Goal: Information Seeking & Learning: Compare options

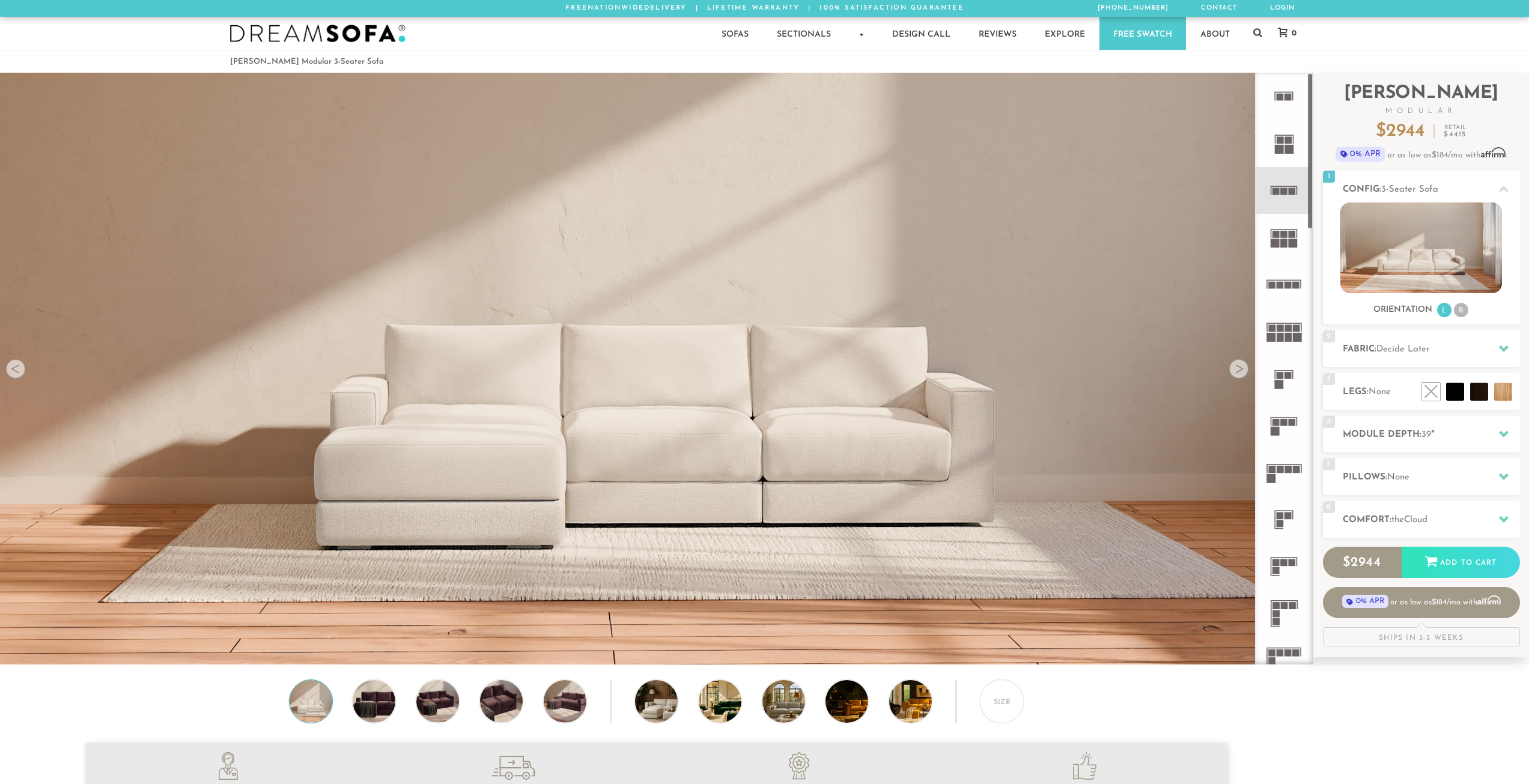
click at [1294, 332] on rect at bounding box center [1297, 336] width 9 height 9
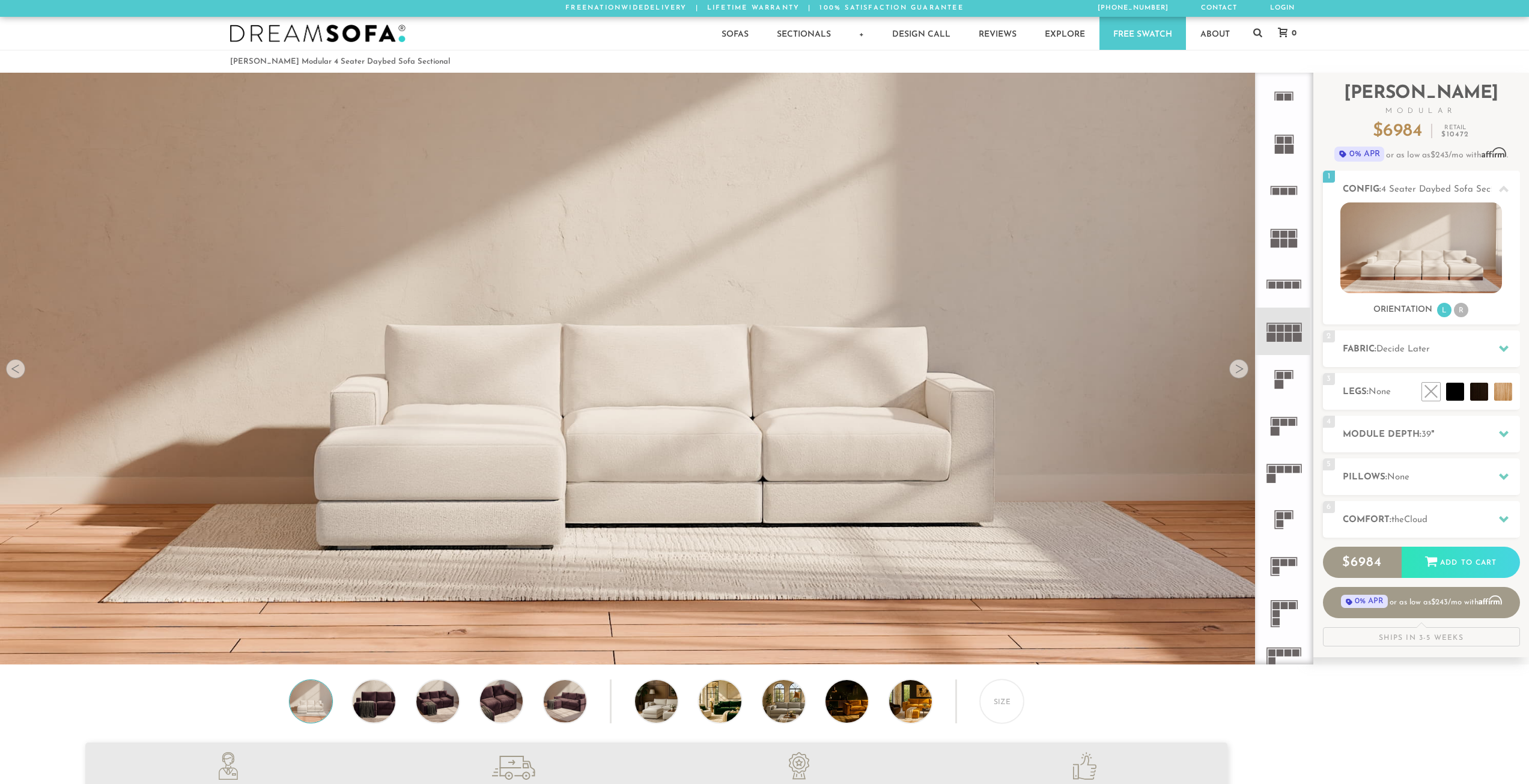
click at [1294, 325] on rect at bounding box center [1296, 328] width 7 height 7
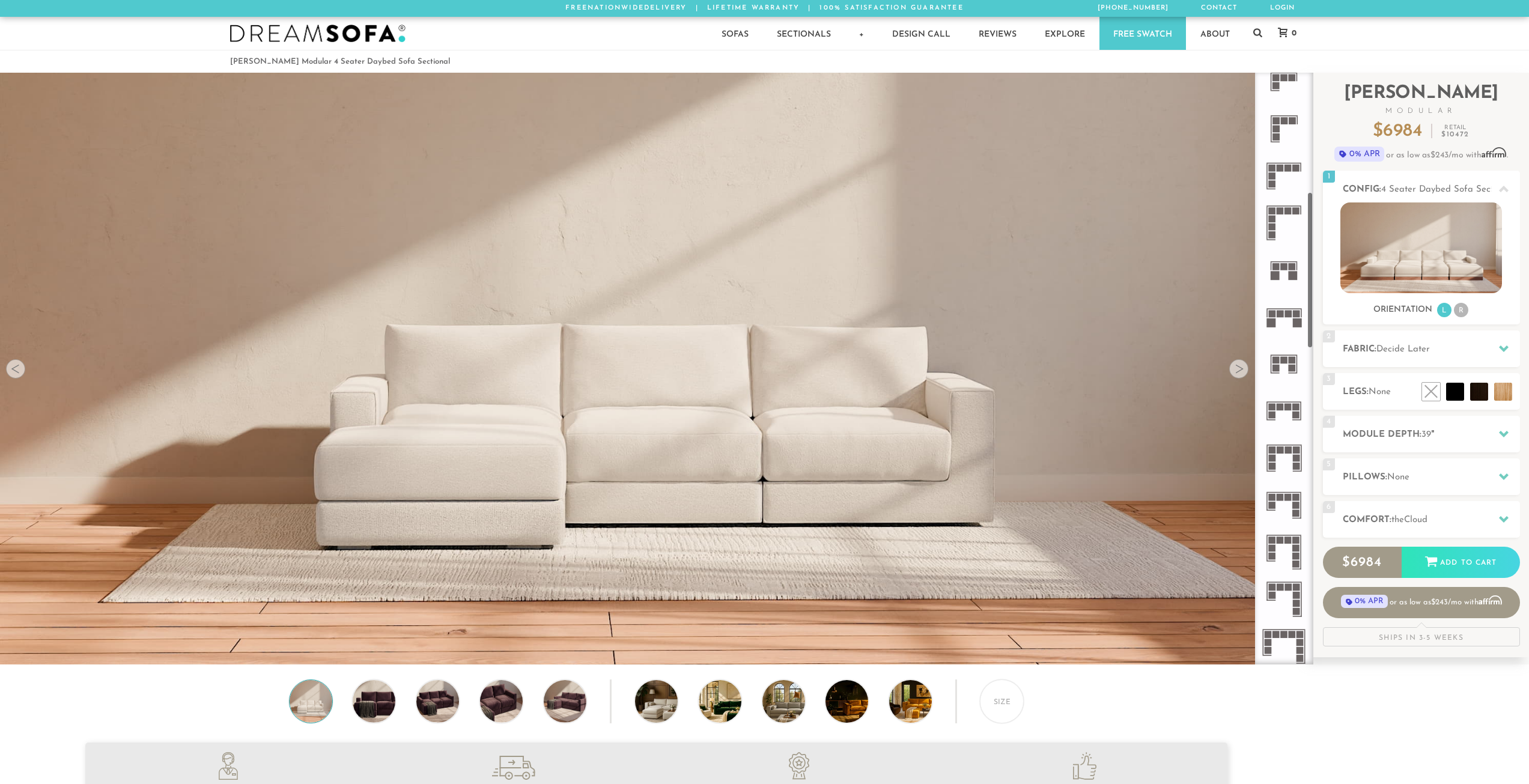
scroll to position [486, 0]
click at [1291, 313] on rect at bounding box center [1287, 312] width 7 height 7
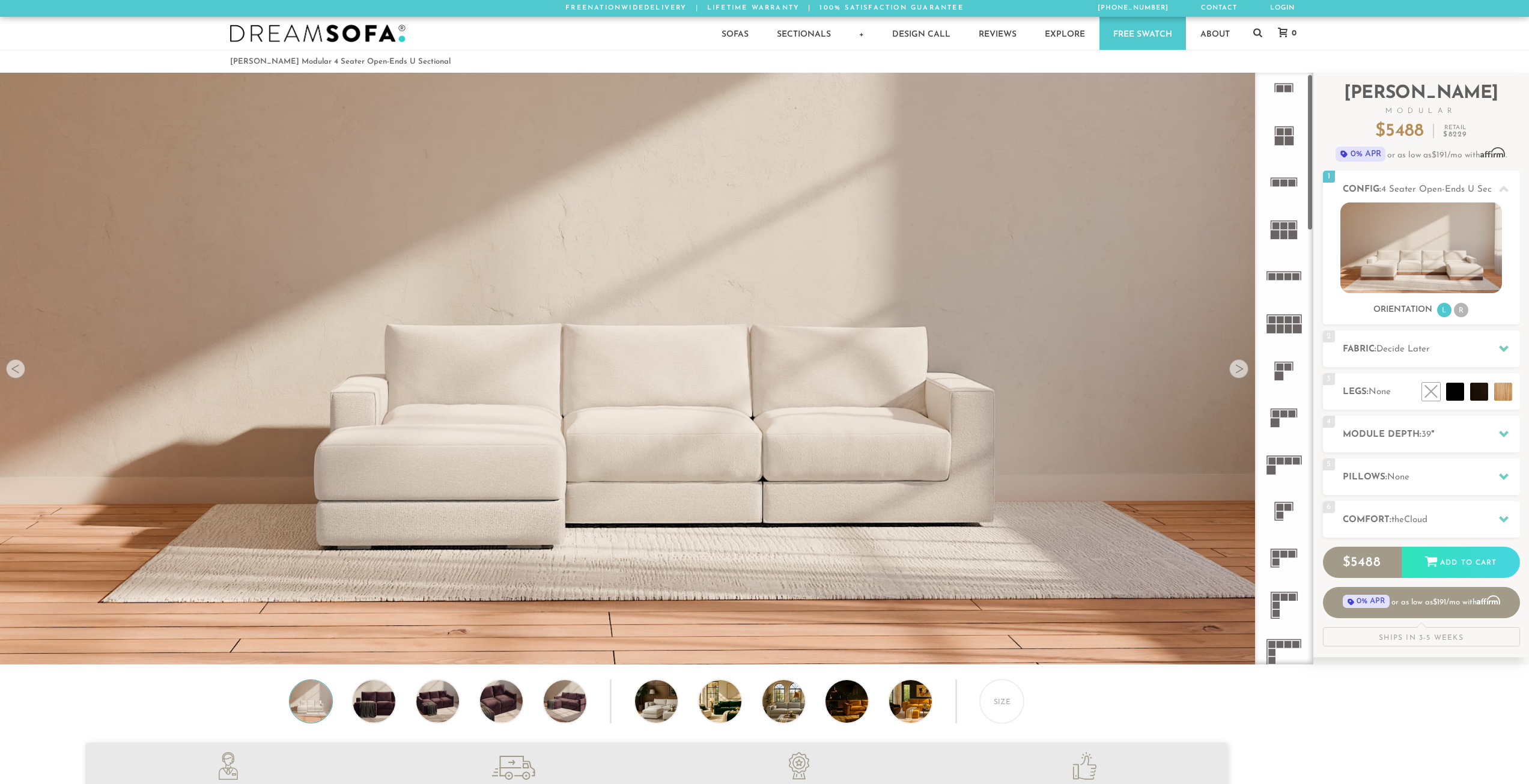
scroll to position [6, 0]
click at [1280, 224] on icon at bounding box center [1283, 231] width 46 height 46
click at [1297, 313] on icon at bounding box center [1283, 324] width 46 height 46
click at [1496, 344] on div at bounding box center [1503, 348] width 25 height 25
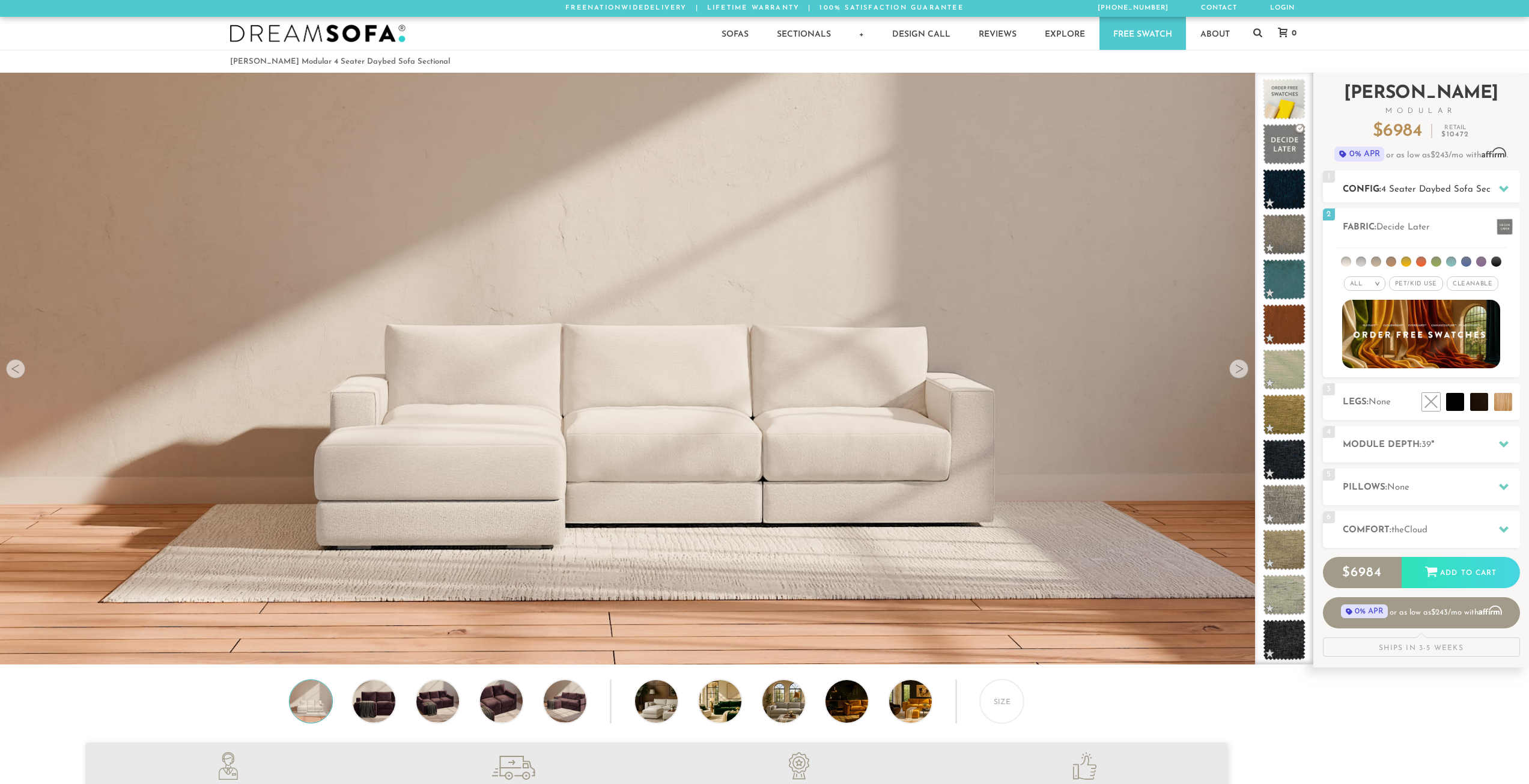
click at [1500, 195] on div at bounding box center [1503, 188] width 25 height 25
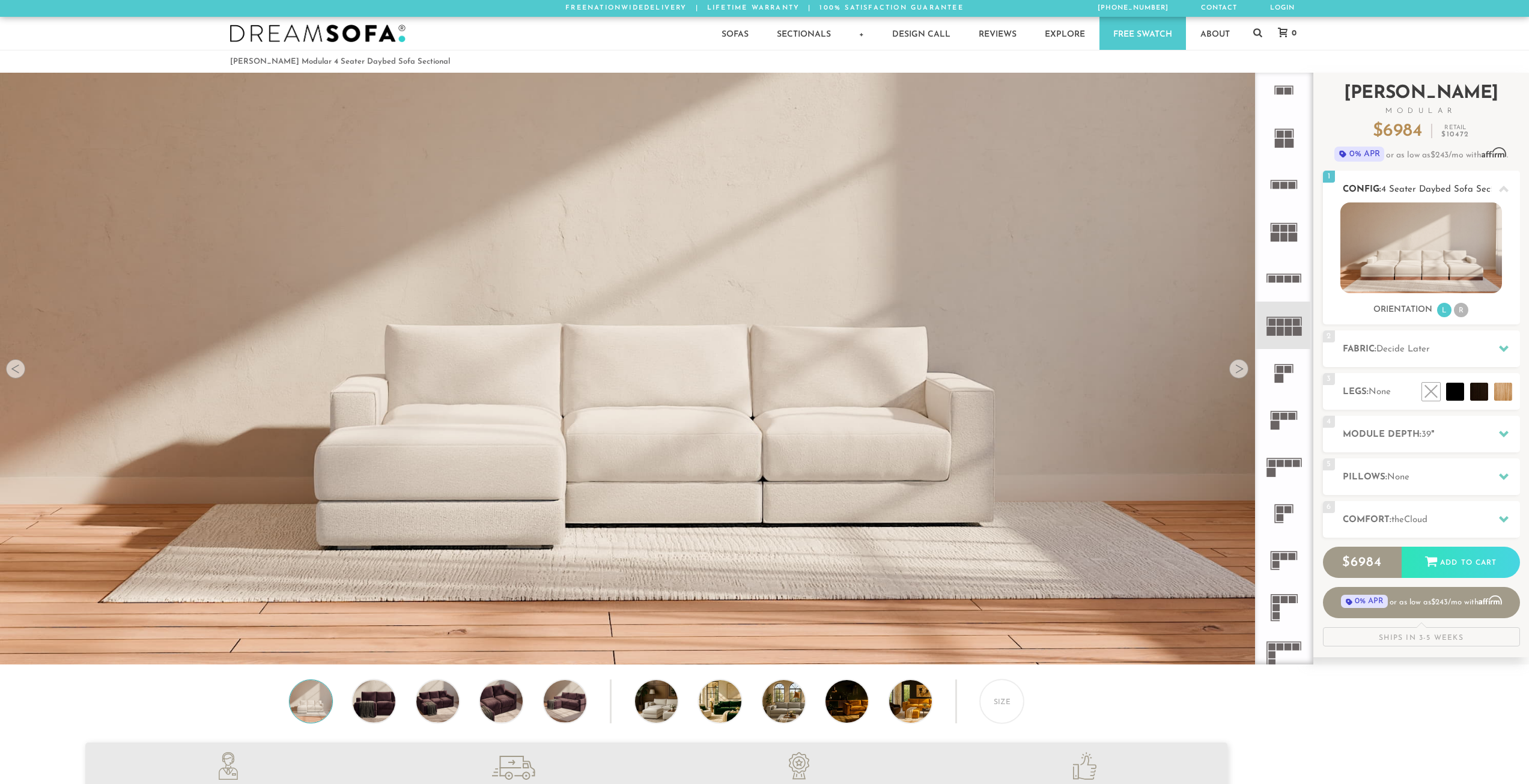
click at [1500, 195] on div at bounding box center [1503, 188] width 25 height 25
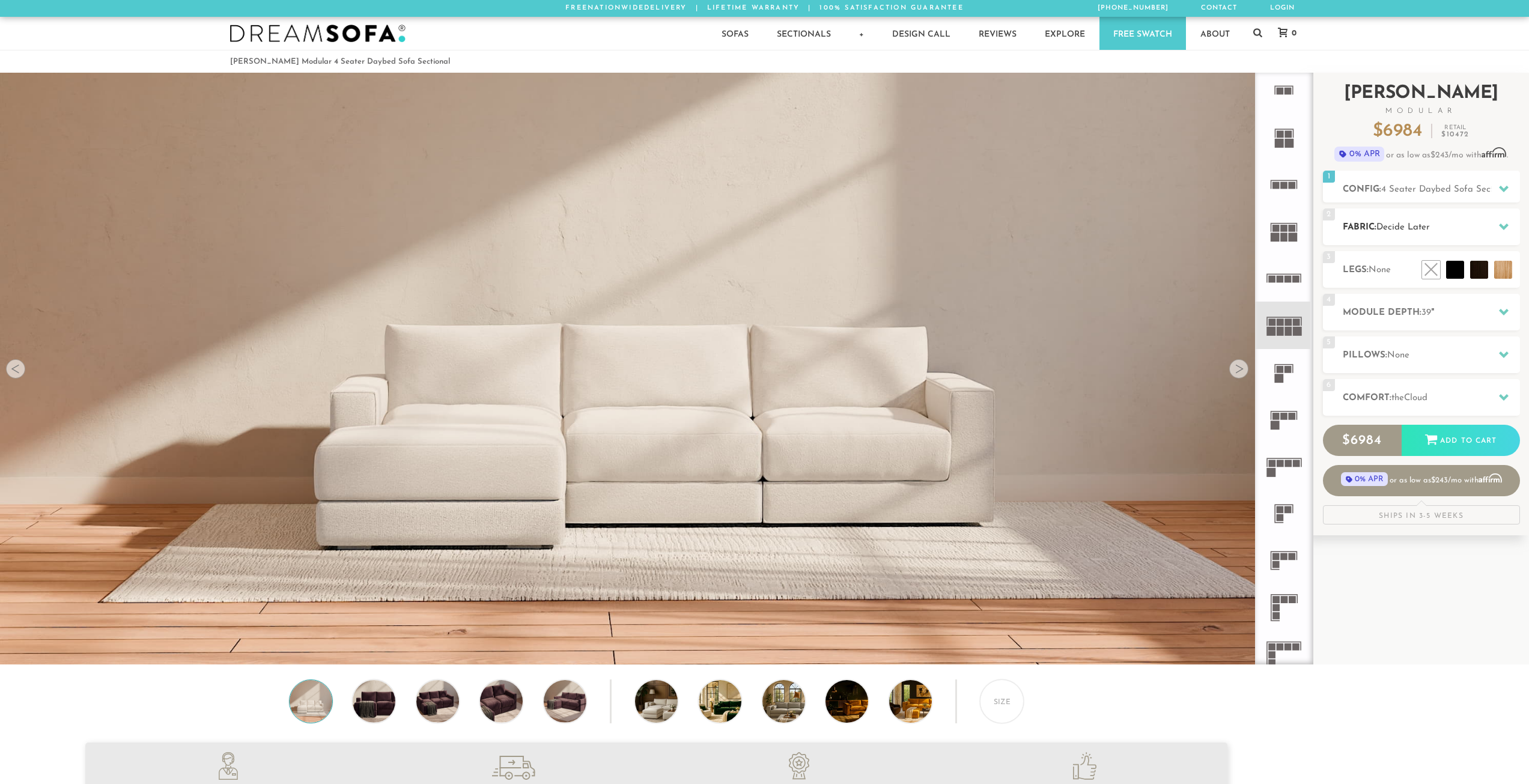
click at [1507, 228] on icon at bounding box center [1503, 227] width 10 height 10
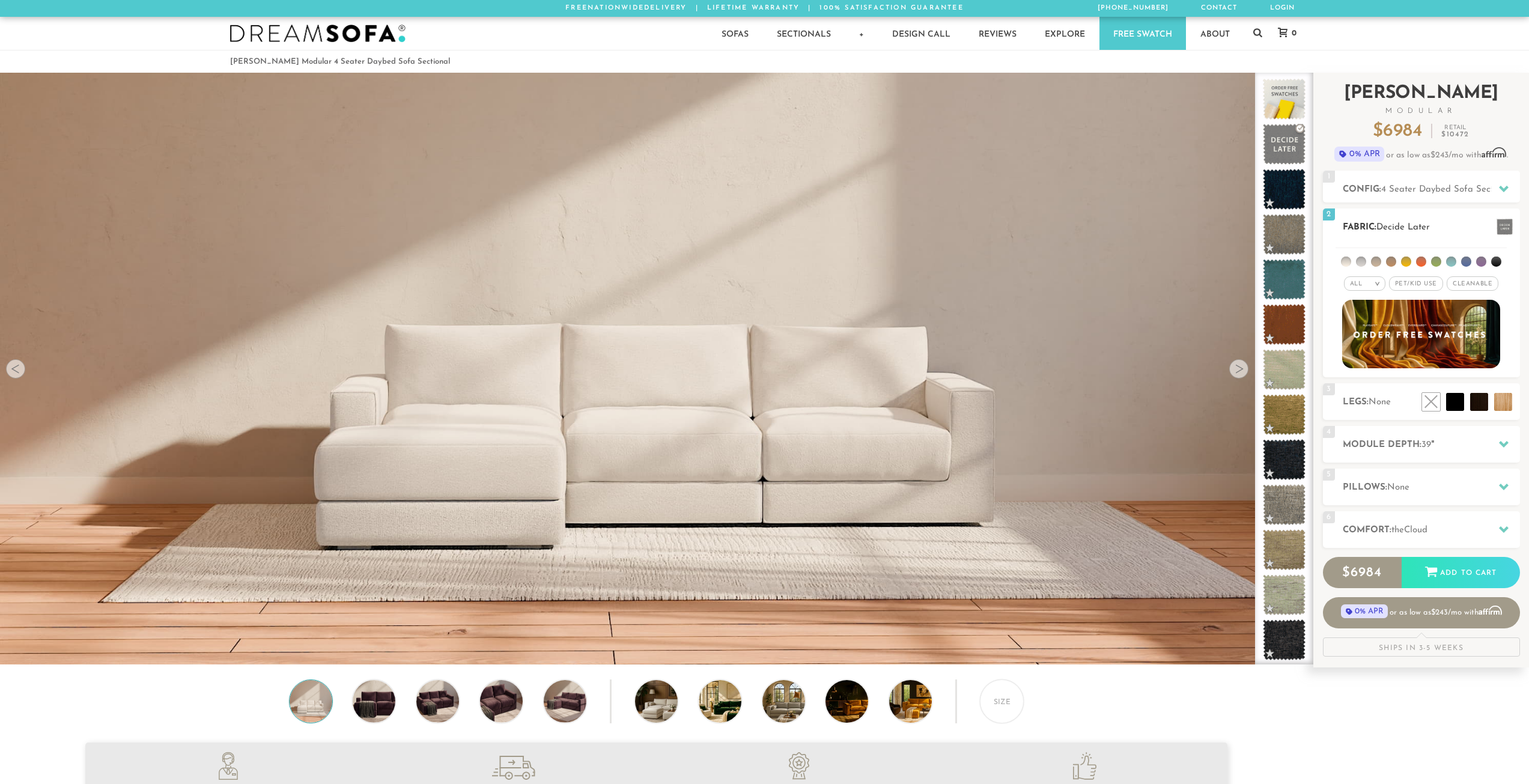
click at [1476, 263] on li at bounding box center [1481, 261] width 10 height 10
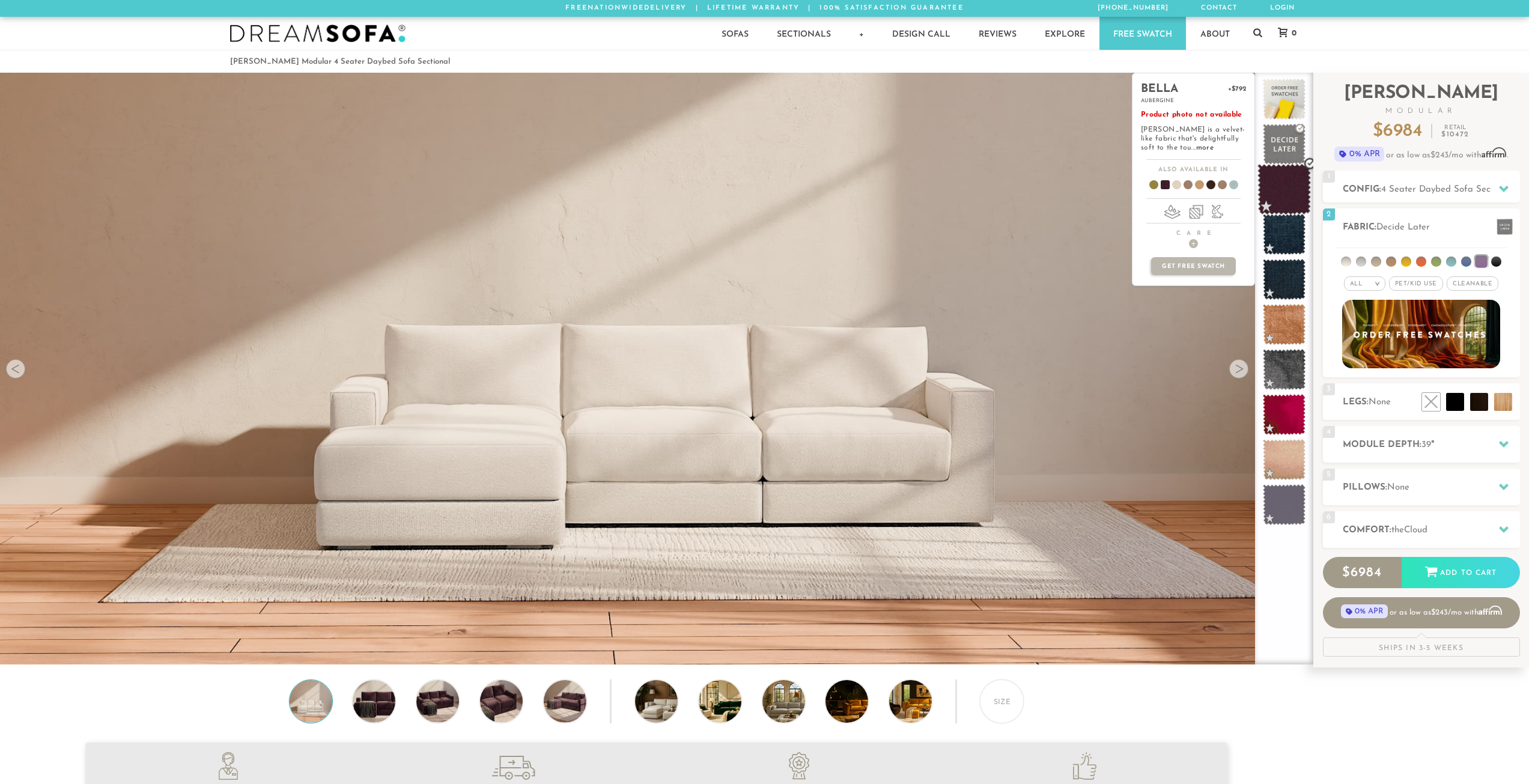
click at [1284, 191] on span at bounding box center [1284, 190] width 54 height 51
